Goal: Task Accomplishment & Management: Manage account settings

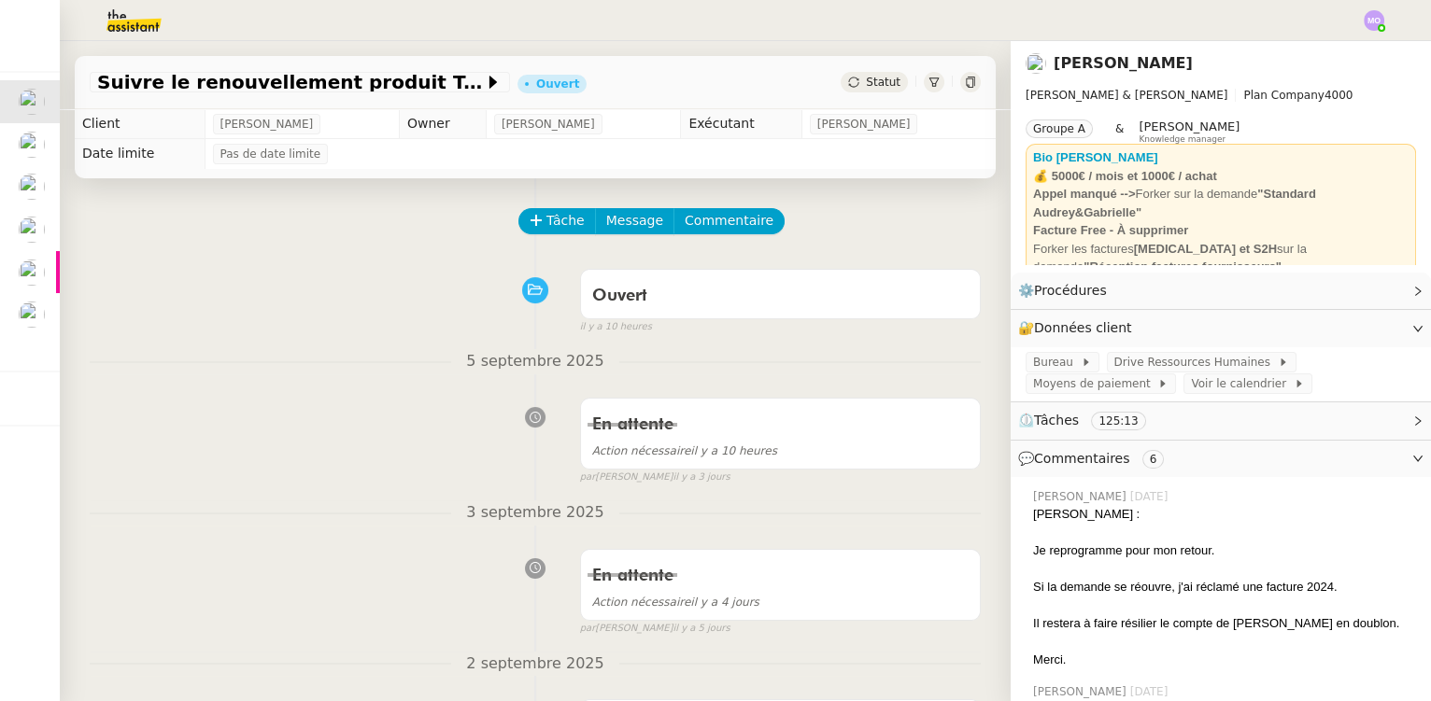
drag, startPoint x: 110, startPoint y: 275, endPoint x: 84, endPoint y: 275, distance: 26.2
click at [106, 275] on div "Ouvert false il y a 10 heures" at bounding box center [535, 298] width 891 height 75
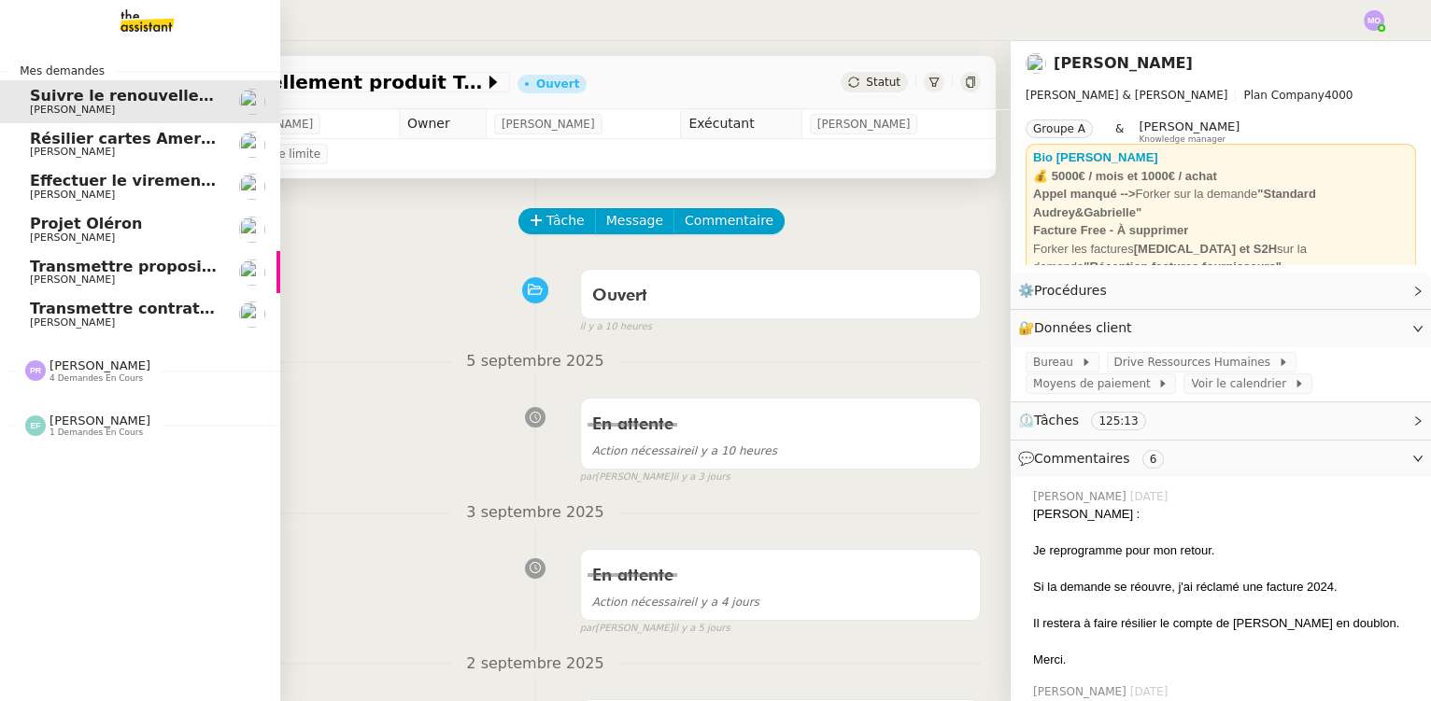
click at [108, 317] on span "[PERSON_NAME]" at bounding box center [124, 322] width 189 height 11
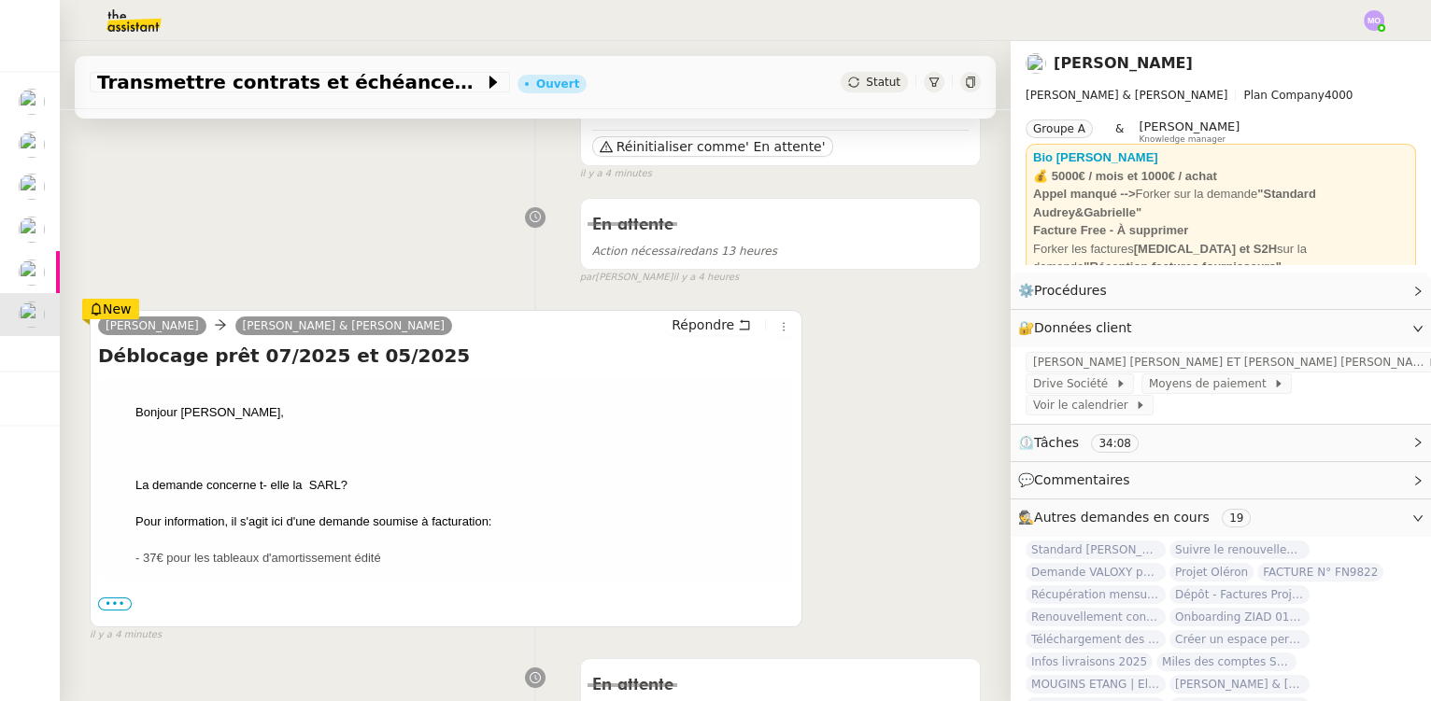
scroll to position [254, 0]
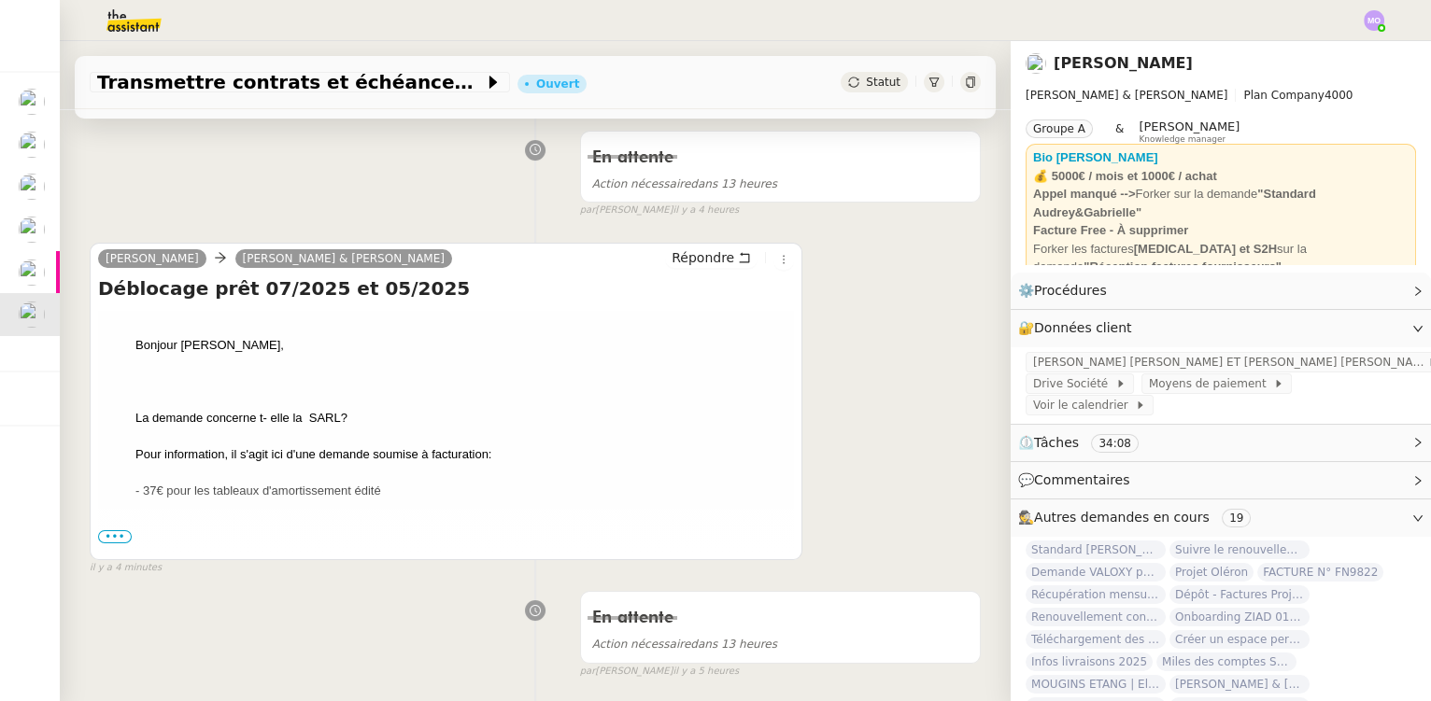
click at [112, 540] on span "•••" at bounding box center [115, 536] width 34 height 13
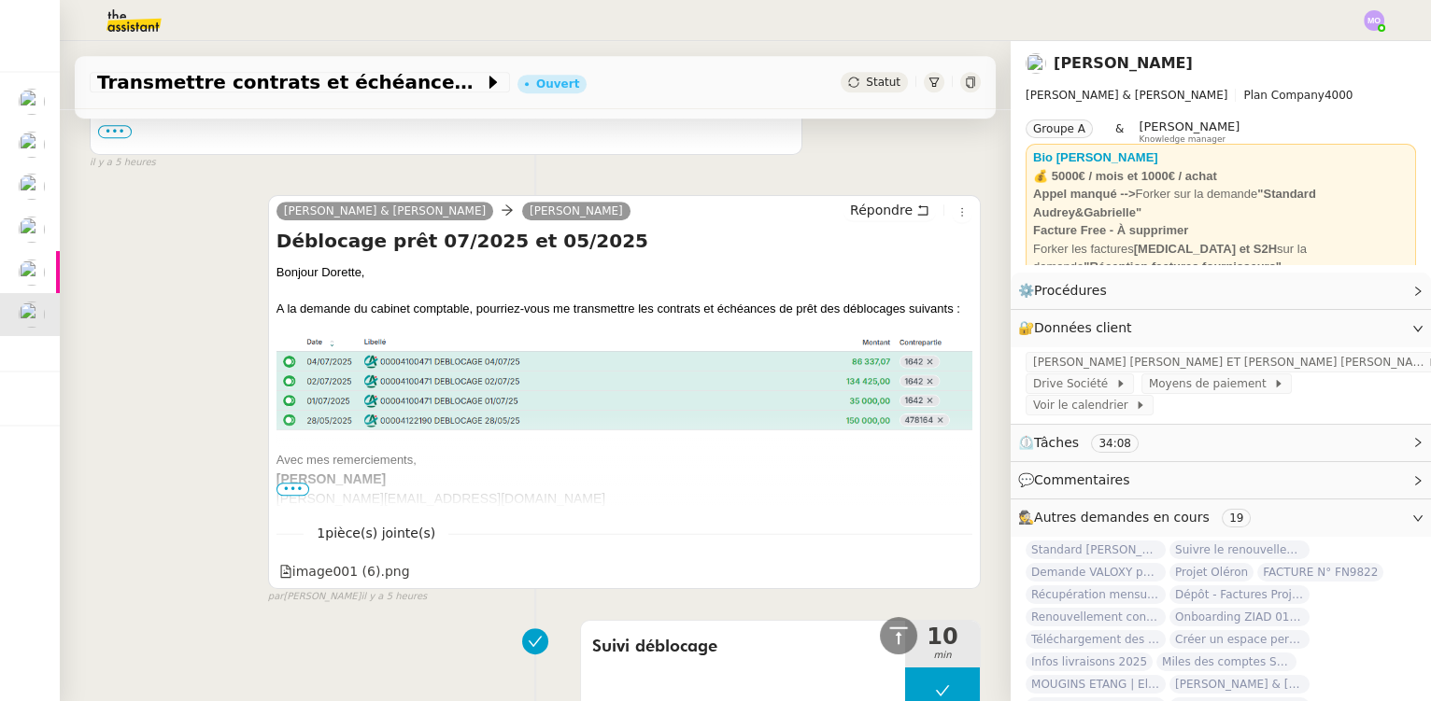
scroll to position [2122, 0]
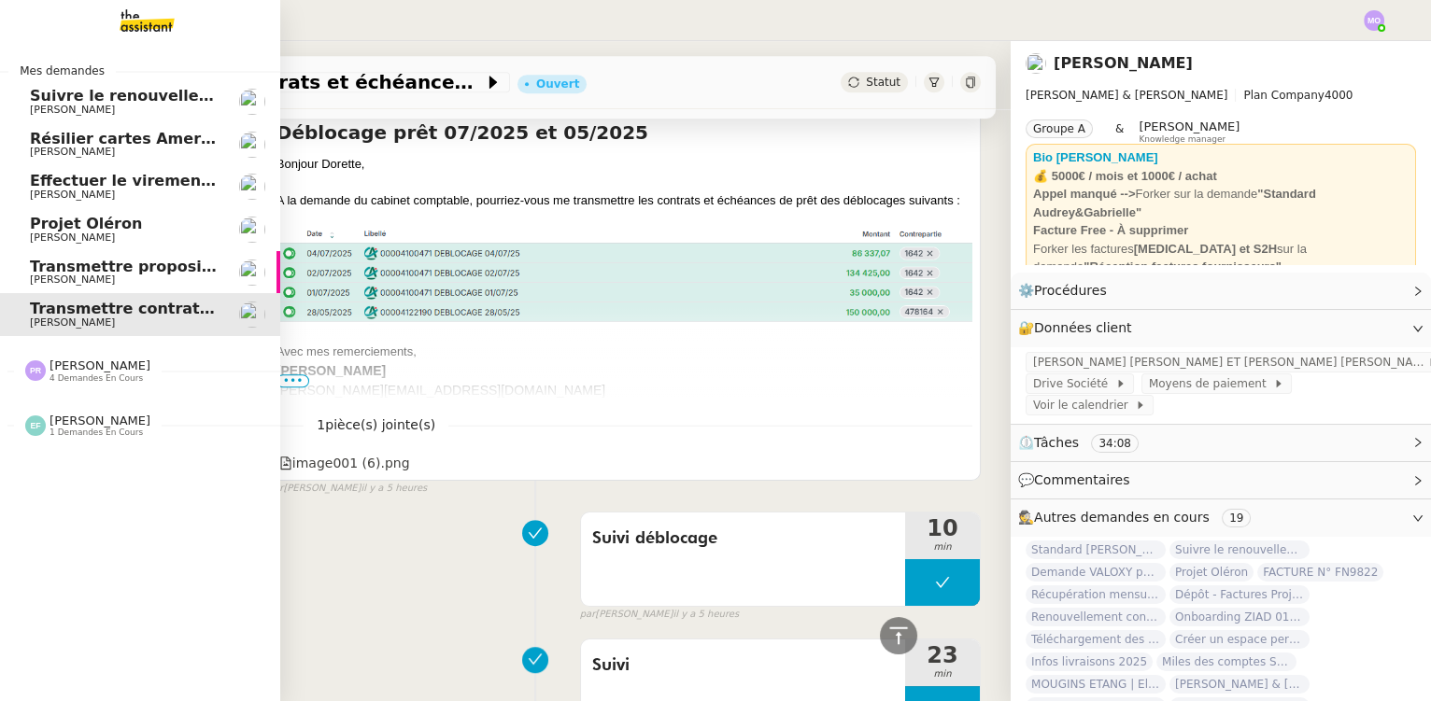
click at [102, 278] on span "[PERSON_NAME]" at bounding box center [124, 280] width 189 height 11
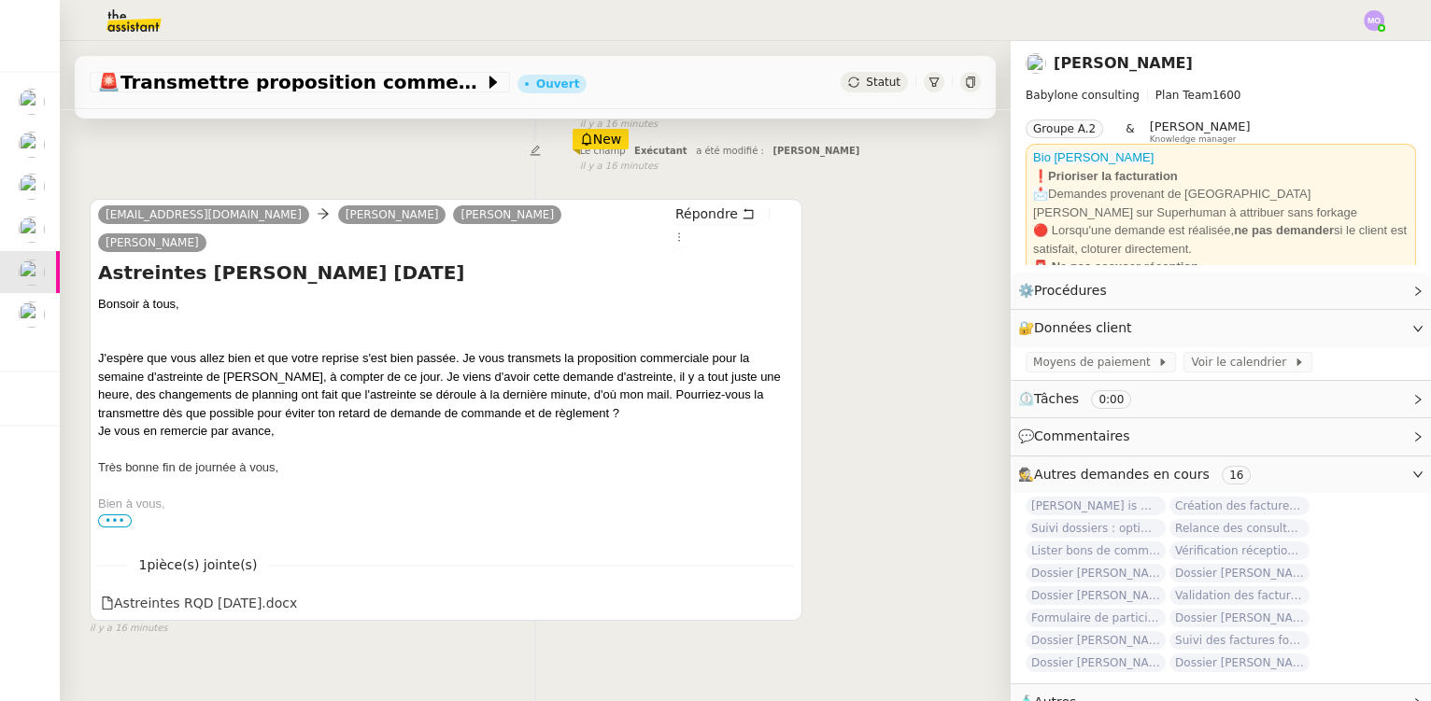
scroll to position [251, 0]
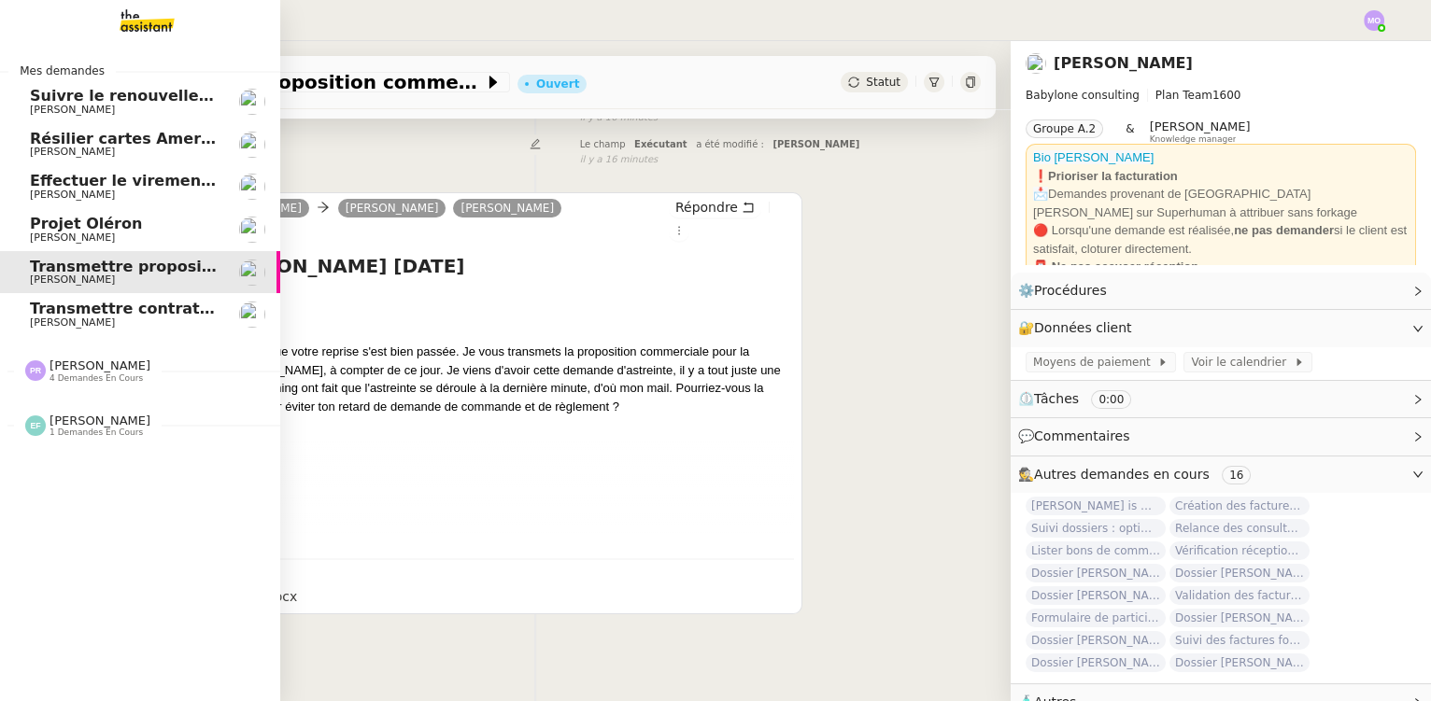
click at [100, 237] on span "[PERSON_NAME]" at bounding box center [72, 238] width 85 height 12
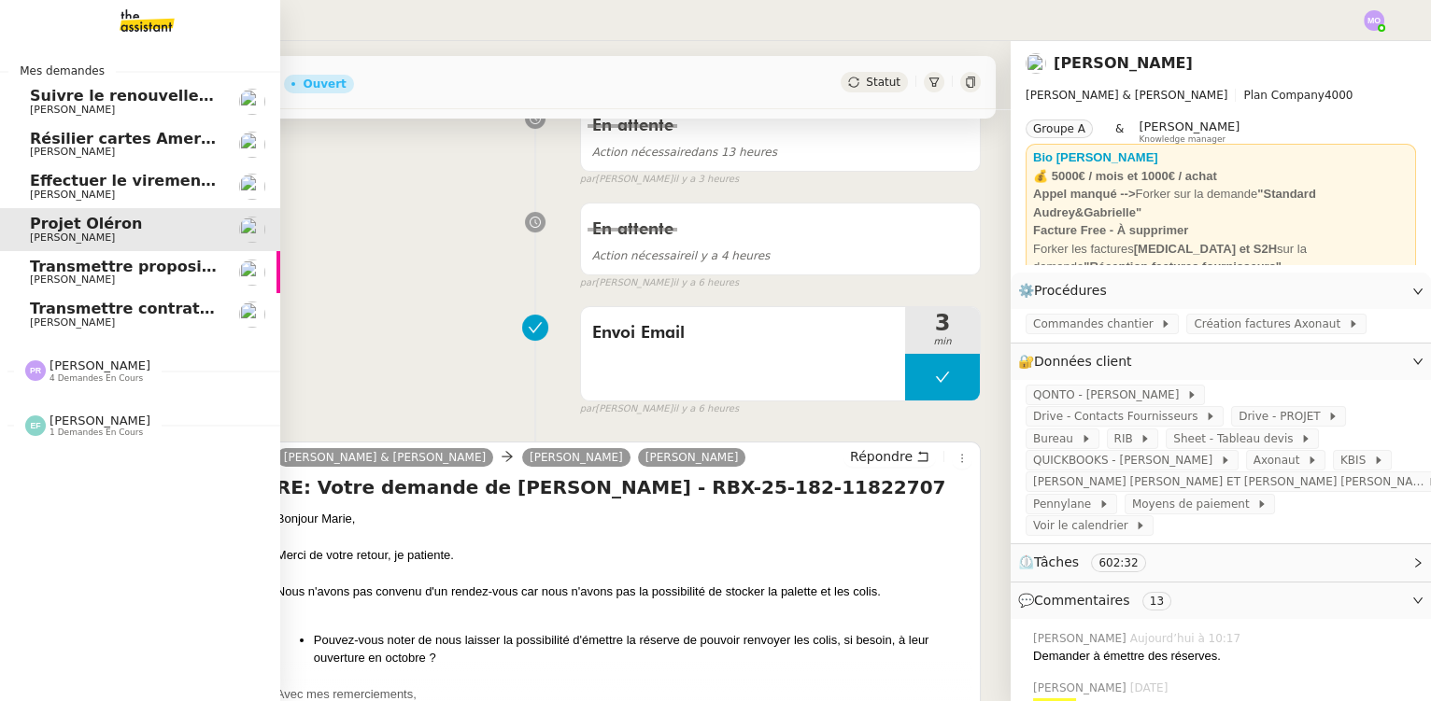
click at [163, 190] on span "[PERSON_NAME]" at bounding box center [124, 195] width 189 height 11
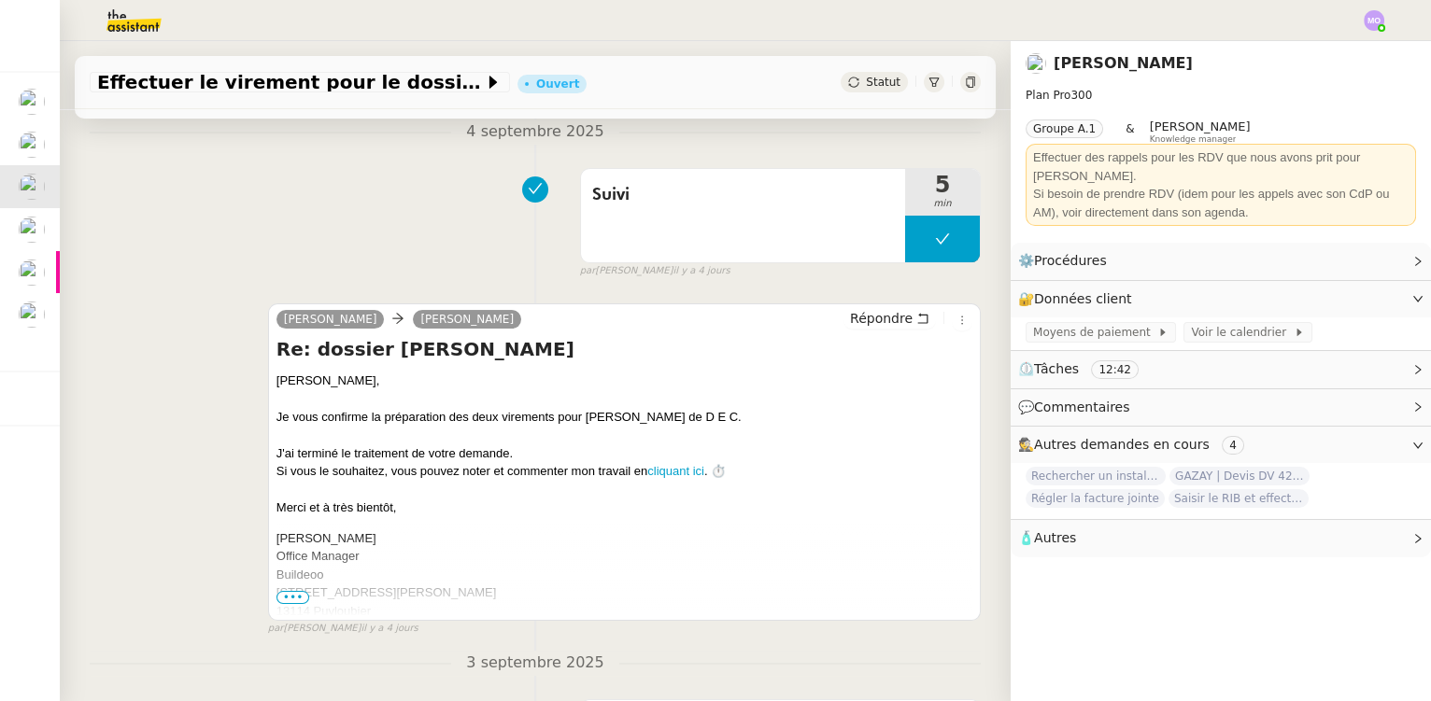
scroll to position [764, 0]
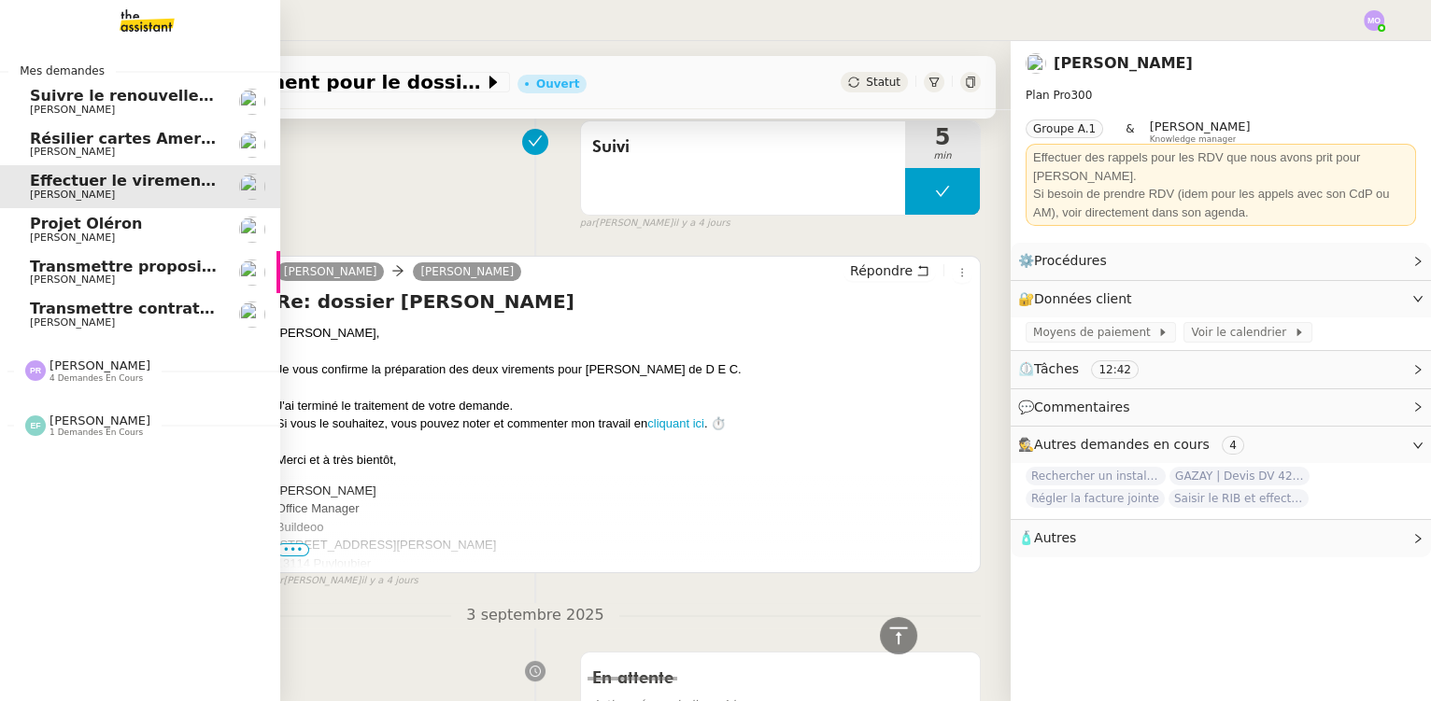
click at [103, 149] on span "[PERSON_NAME]" at bounding box center [124, 152] width 189 height 11
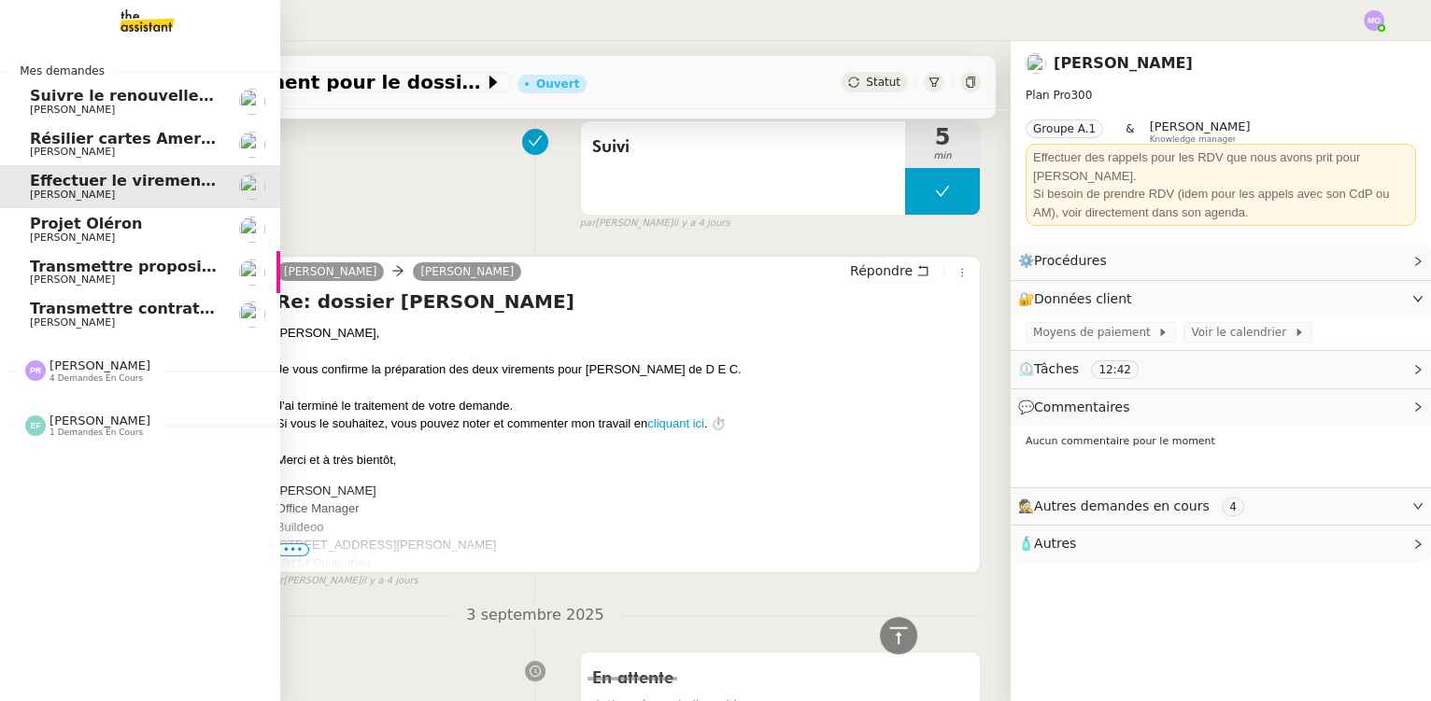
scroll to position [716, 0]
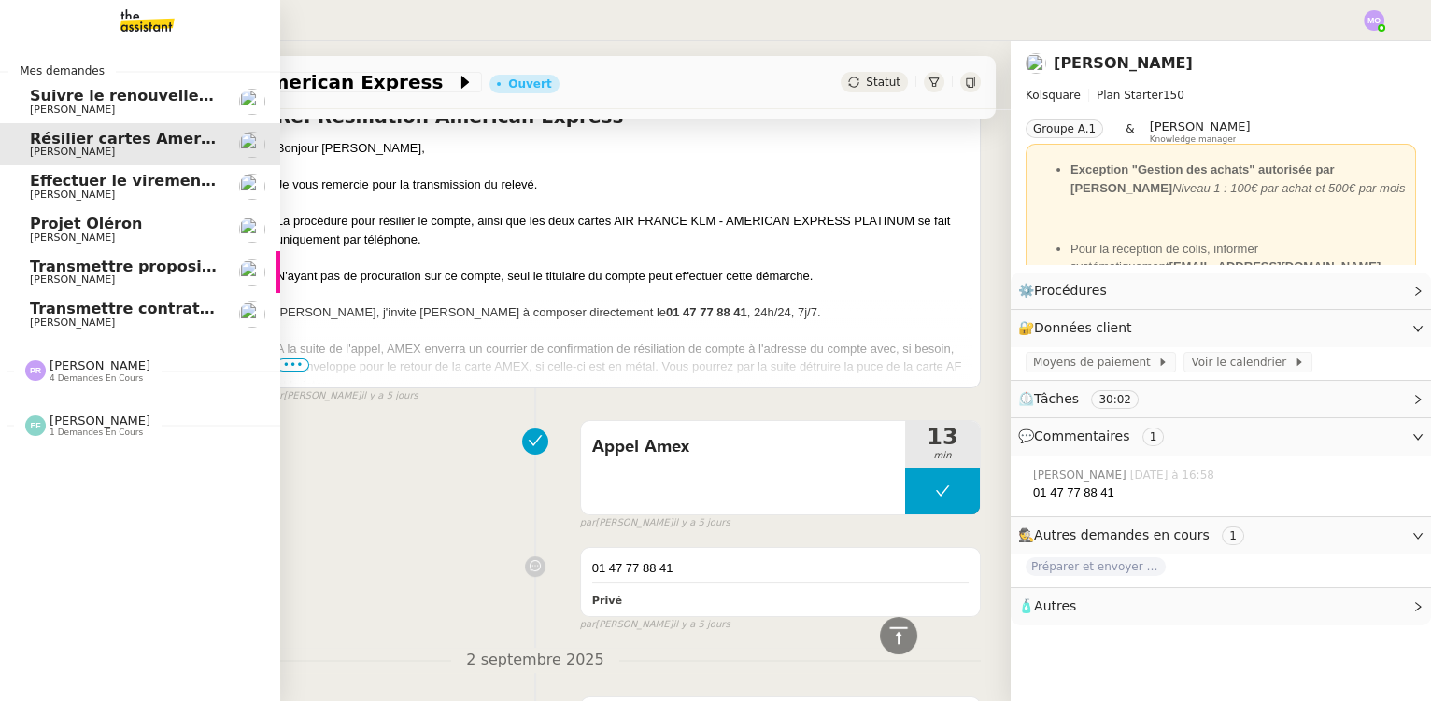
click at [137, 117] on link "Suivre le renouvellement produit Trimble [PERSON_NAME]" at bounding box center [140, 101] width 280 height 43
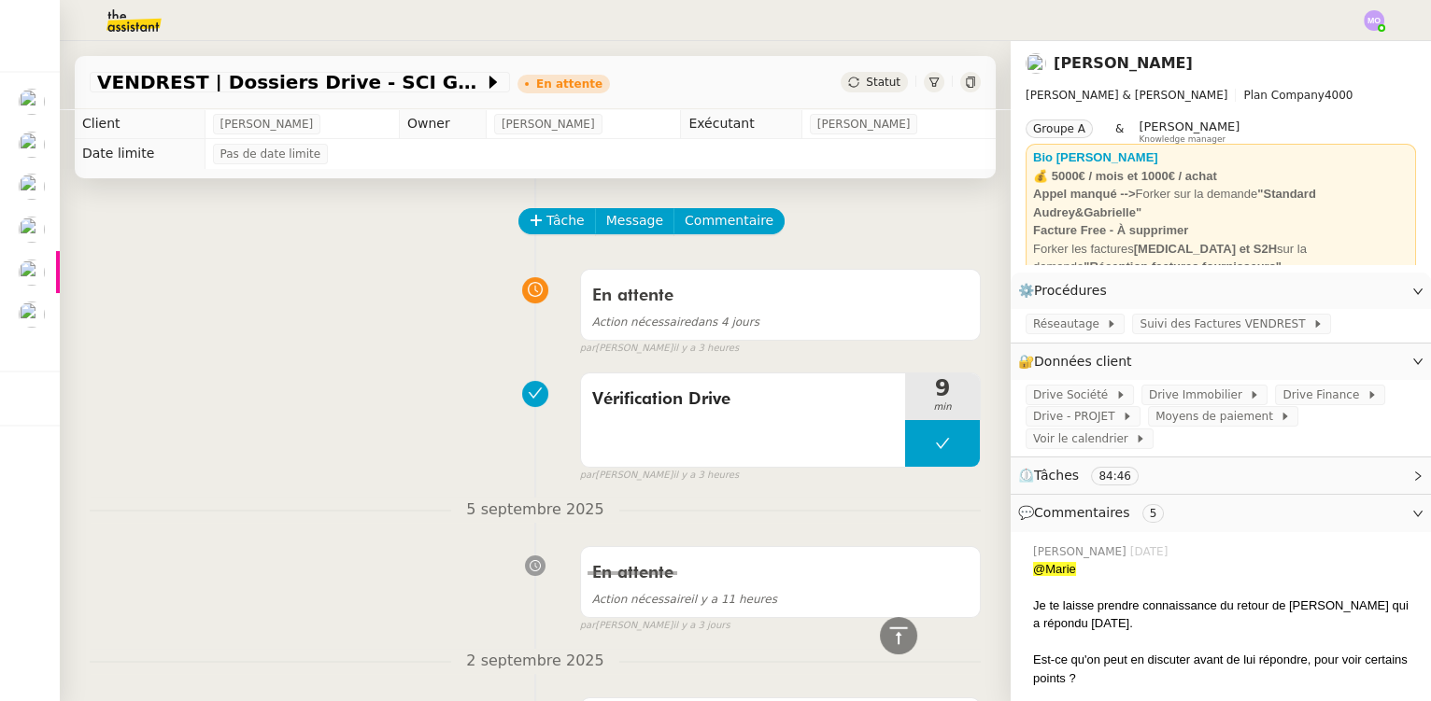
scroll to position [527, 0]
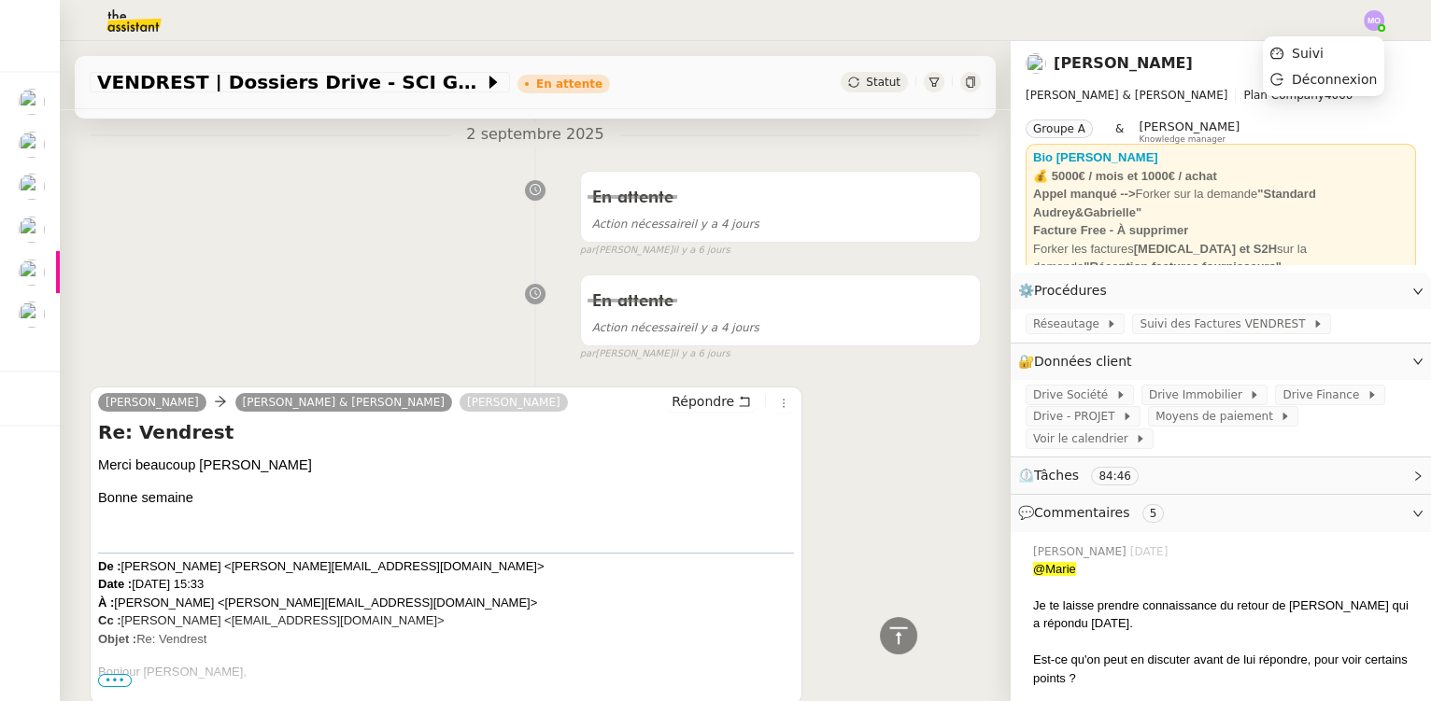
click at [1375, 28] on img at bounding box center [1373, 20] width 21 height 21
click at [1320, 56] on span "Suivi" at bounding box center [1307, 53] width 32 height 15
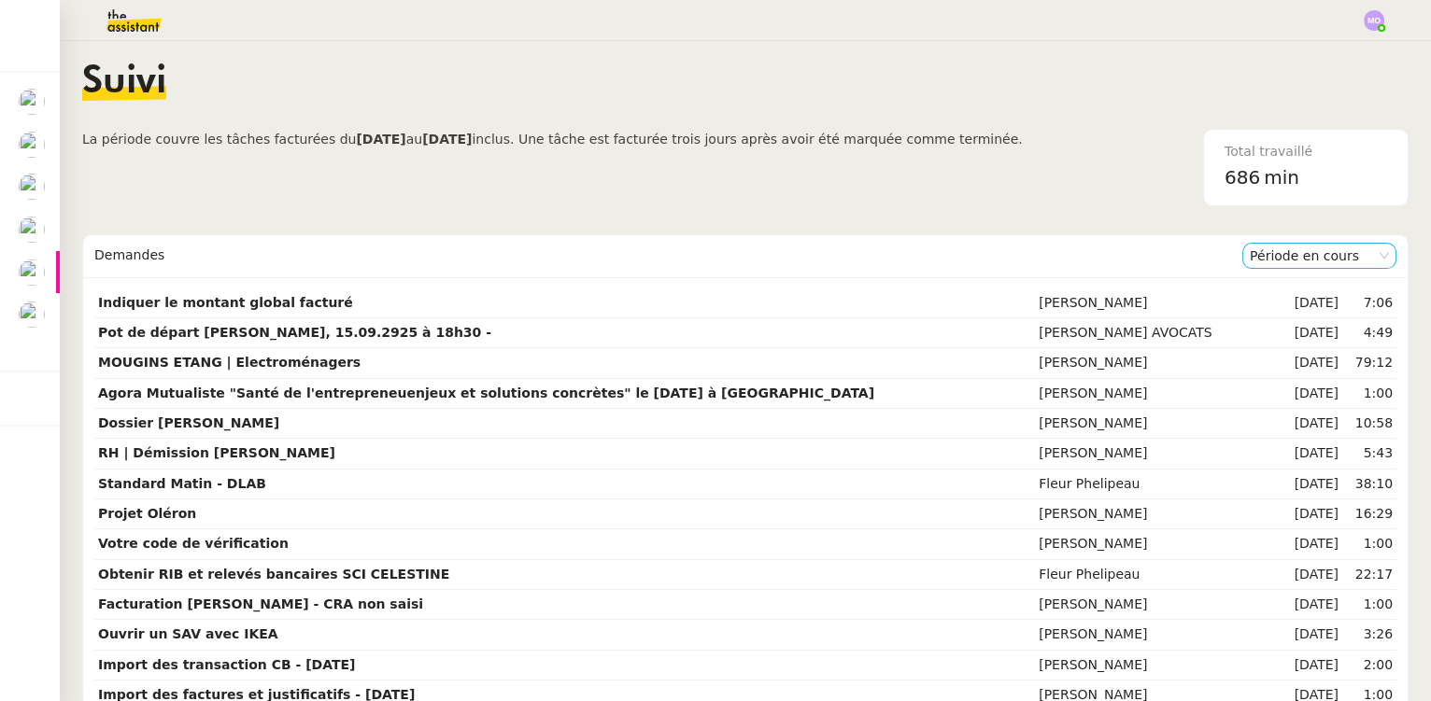
click at [1277, 254] on nz-select-item "Période en cours" at bounding box center [1318, 256] width 139 height 24
click at [1257, 318] on div "Période précédente" at bounding box center [1293, 315] width 139 height 17
